Goal: Information Seeking & Learning: Find specific fact

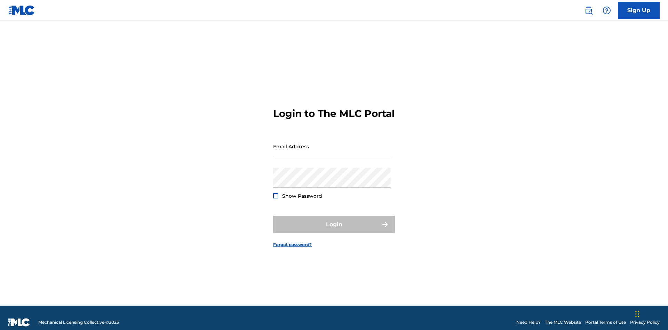
scroll to position [9, 0]
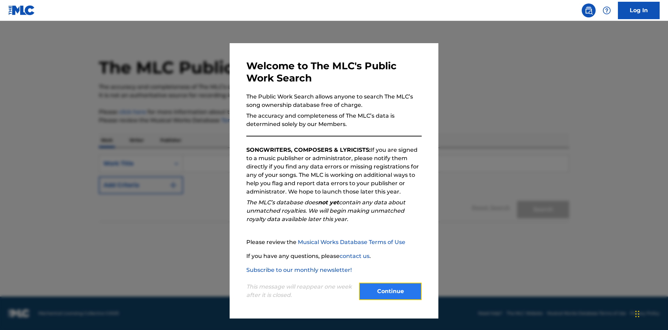
click at [390, 291] on button "Continue" at bounding box center [390, 290] width 63 height 17
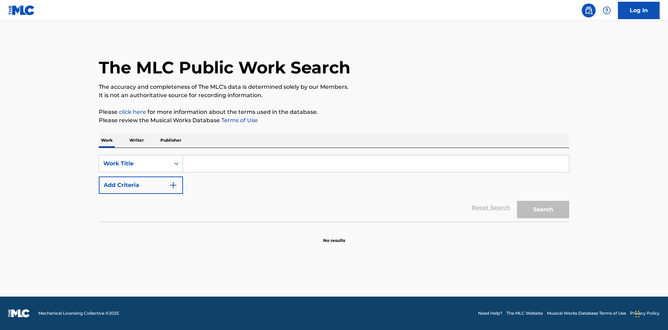
click at [136, 140] on p "Writer" at bounding box center [136, 140] width 18 height 15
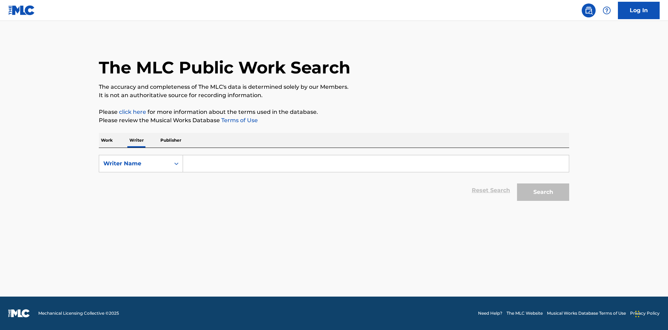
click at [376, 163] on input "Search Form" at bounding box center [376, 163] width 386 height 17
type input "DRAACO DALLAS AVENTURA"
click at [543, 192] on button "Search" at bounding box center [543, 191] width 52 height 17
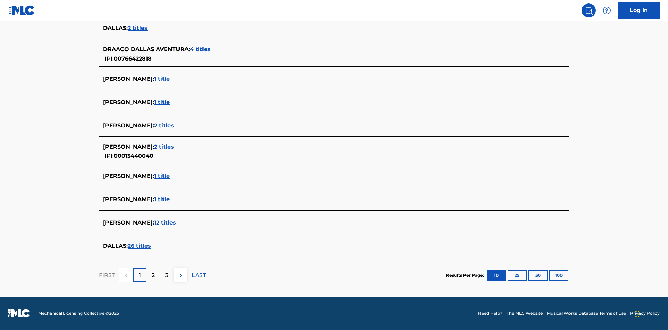
click at [201, 49] on span "4 titles" at bounding box center [200, 49] width 21 height 7
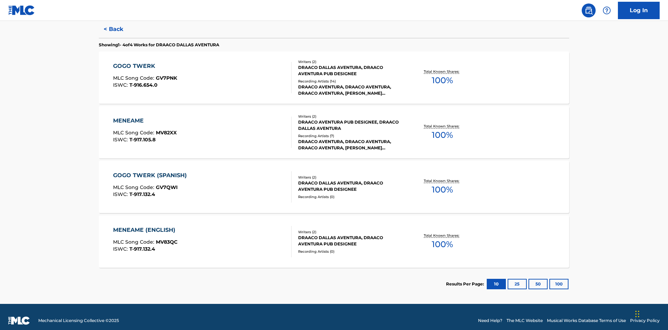
scroll to position [191, 0]
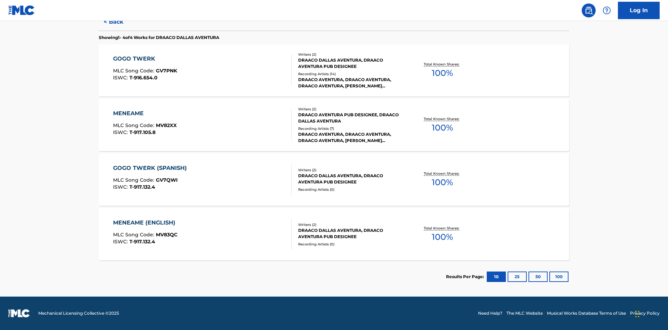
click at [144, 113] on div "MENEAME" at bounding box center [145, 113] width 64 height 8
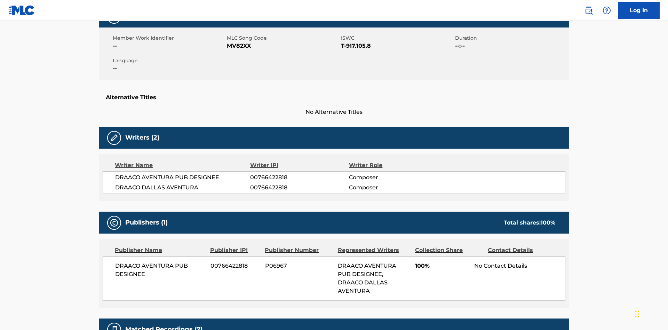
scroll to position [5, 0]
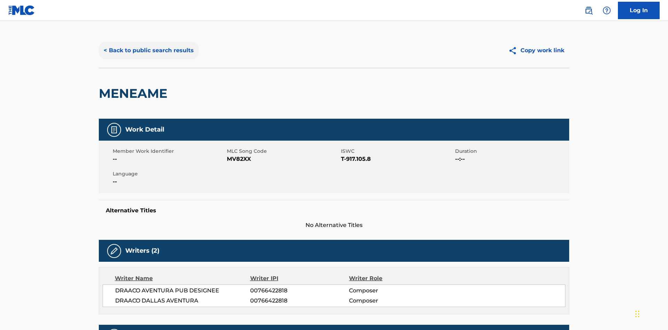
click at [148, 50] on button "< Back to public search results" at bounding box center [149, 50] width 100 height 17
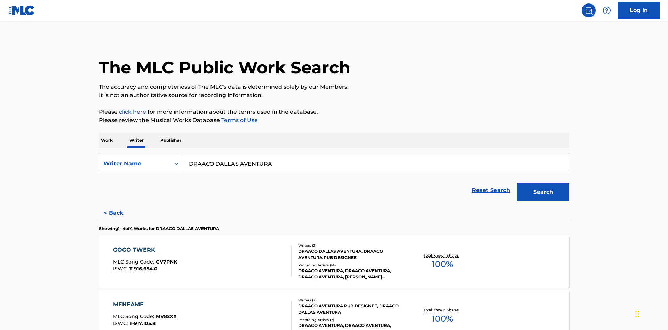
scroll to position [115, 0]
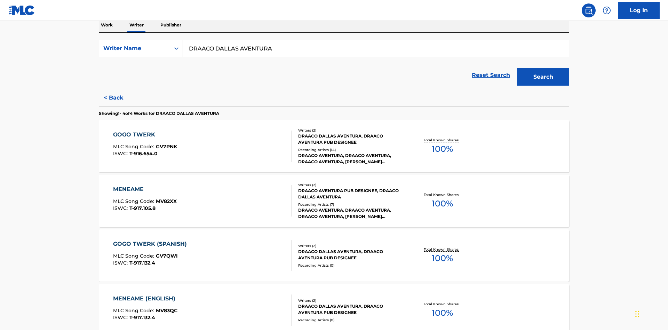
click at [135, 48] on div "Writer Name" at bounding box center [134, 48] width 63 height 8
click at [141, 66] on div "Writer IPI" at bounding box center [140, 65] width 83 height 17
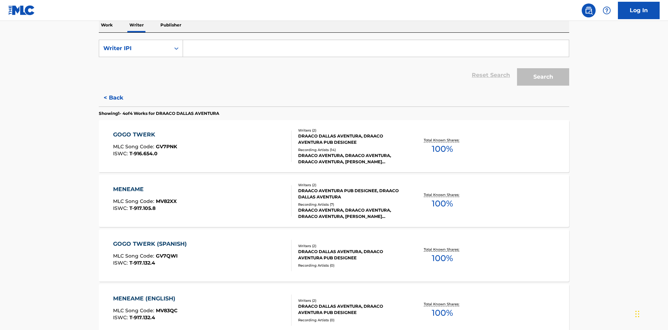
scroll to position [113, 0]
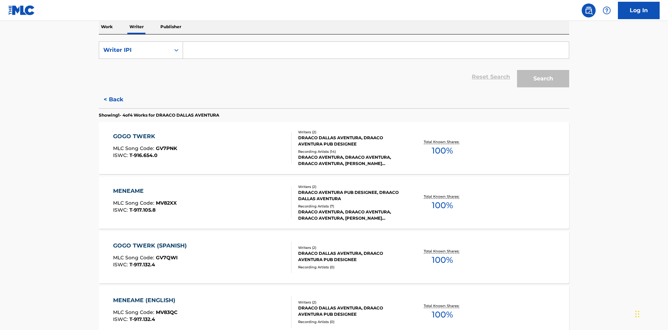
click at [376, 50] on input "Search Form" at bounding box center [376, 50] width 386 height 17
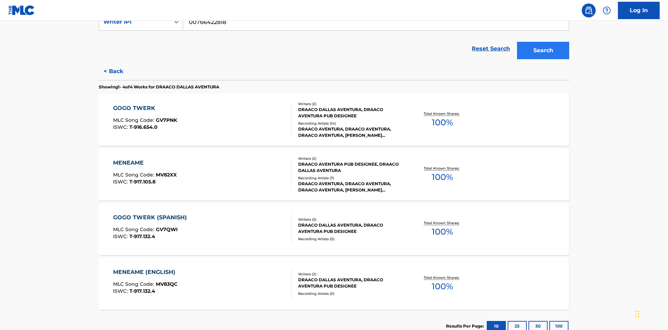
type input "00766422818"
click at [543, 50] on button "Search" at bounding box center [543, 50] width 52 height 17
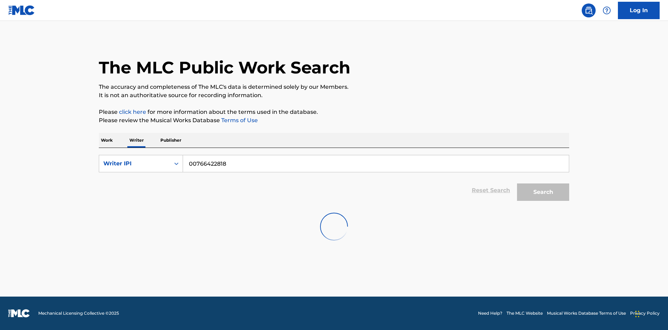
scroll to position [0, 0]
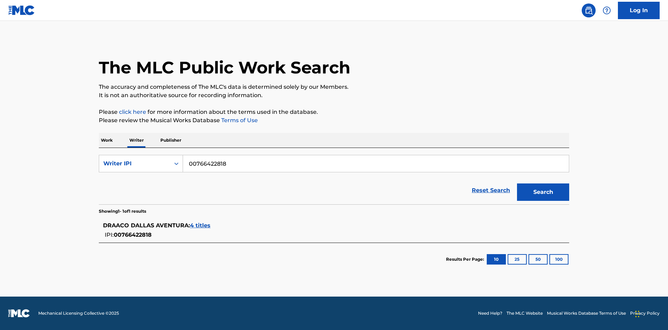
click at [201, 225] on span "4 titles" at bounding box center [200, 225] width 21 height 7
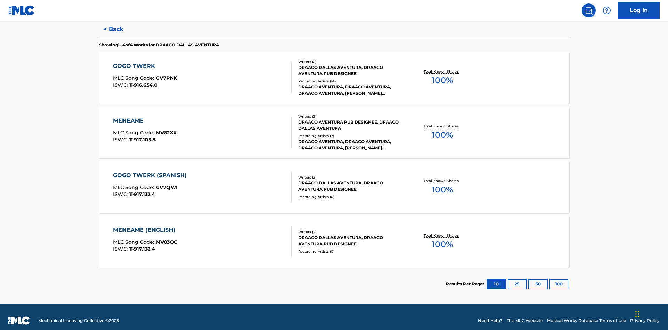
scroll to position [191, 0]
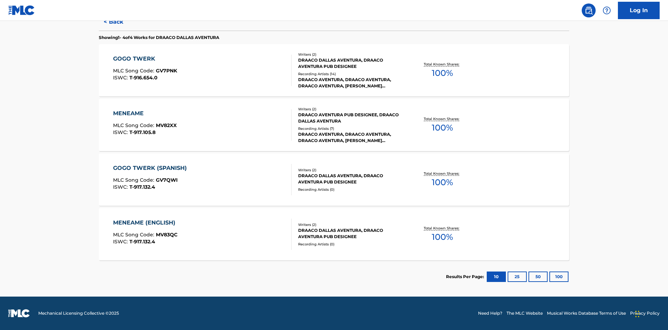
click at [144, 113] on div "MENEAME" at bounding box center [145, 113] width 64 height 8
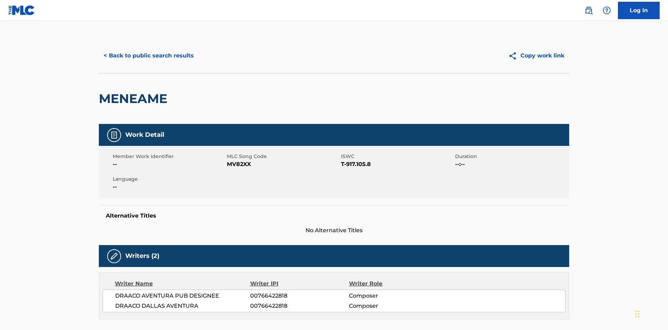
scroll to position [118, 0]
